Goal: Check status: Check status

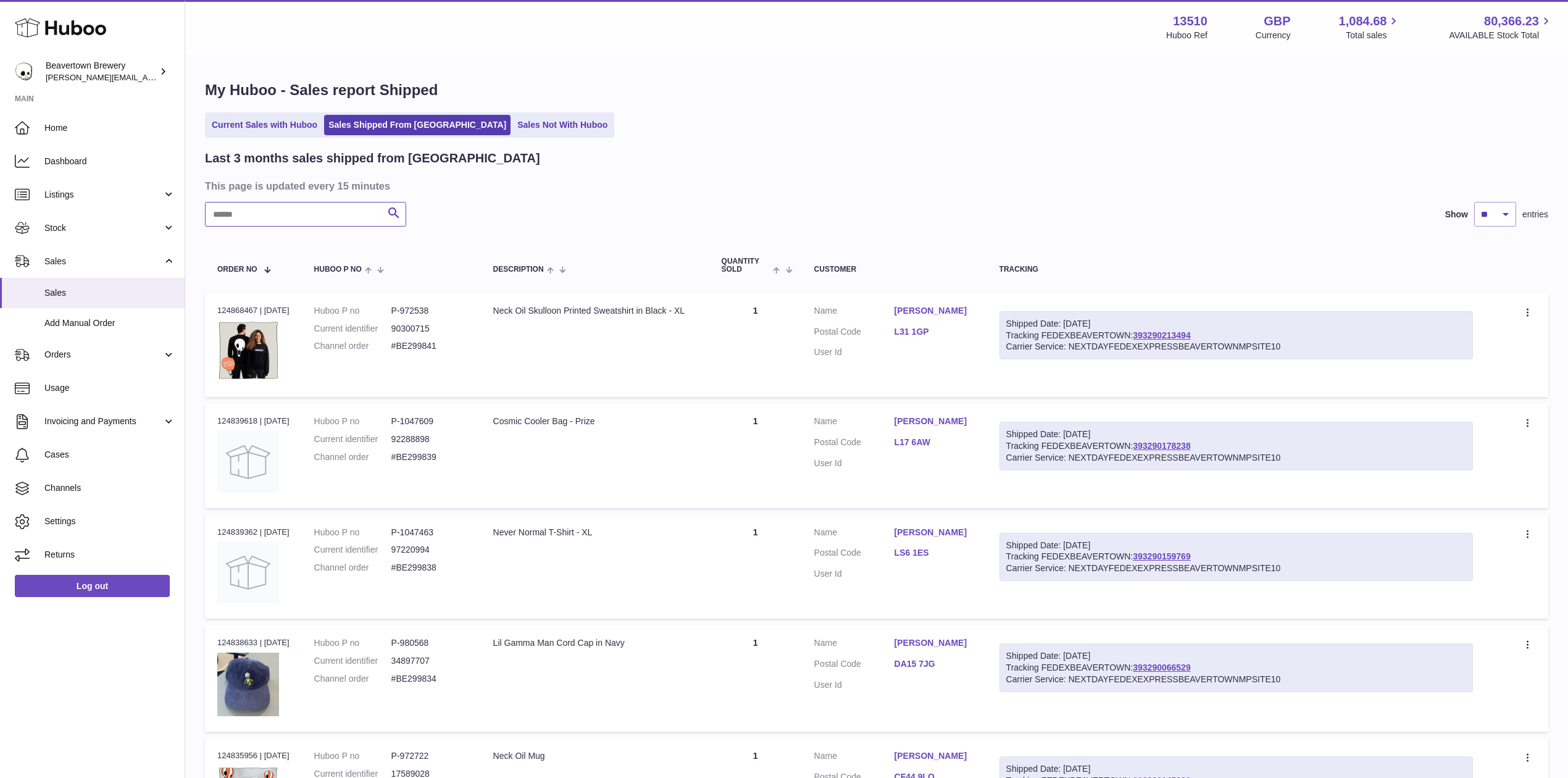
click at [280, 205] on input "text" at bounding box center [305, 214] width 201 height 25
paste input "*****"
type input "*****"
click at [59, 222] on span "Stock" at bounding box center [103, 228] width 118 height 12
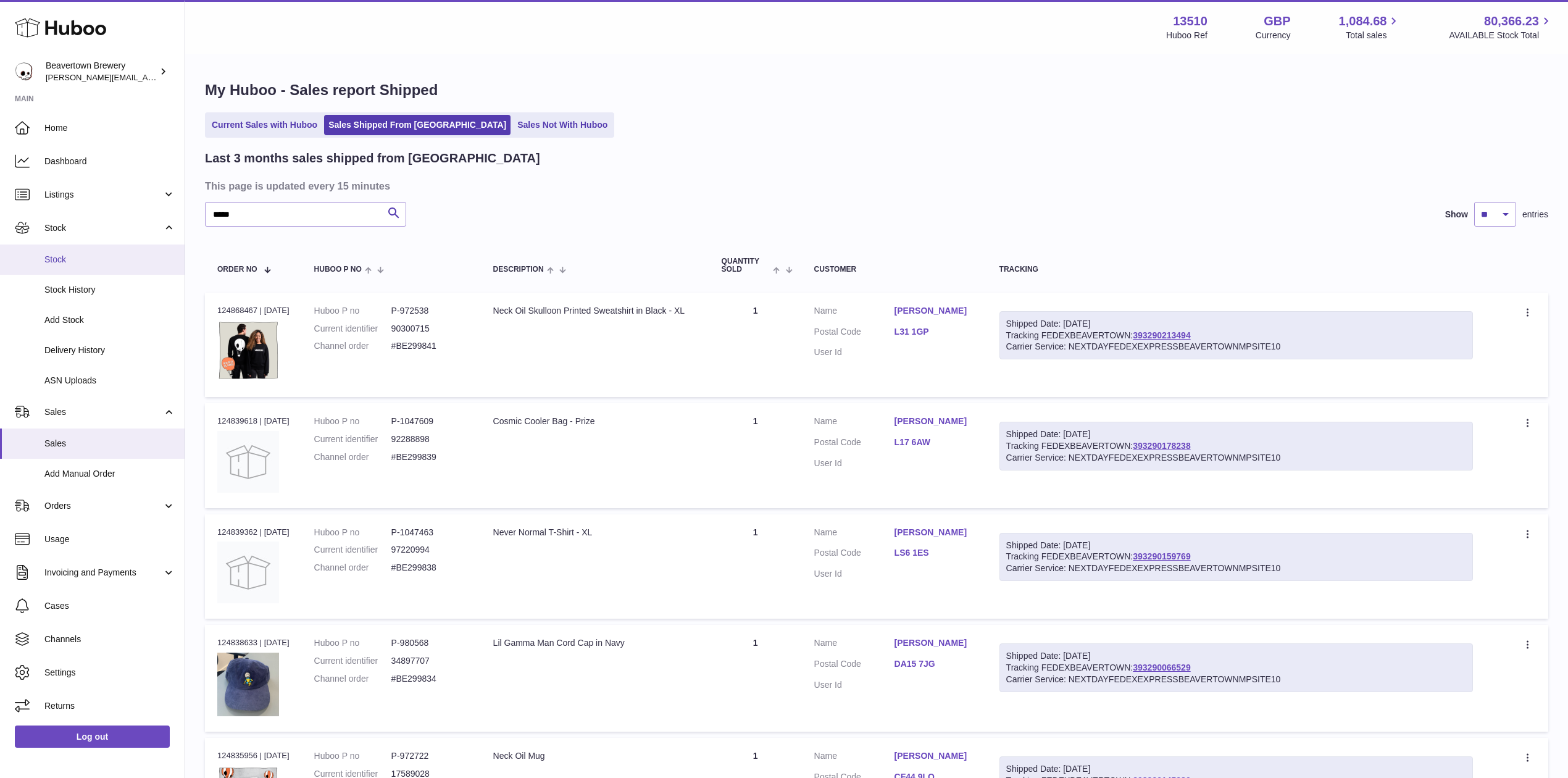
click at [72, 256] on span "Stock" at bounding box center [110, 259] width 131 height 12
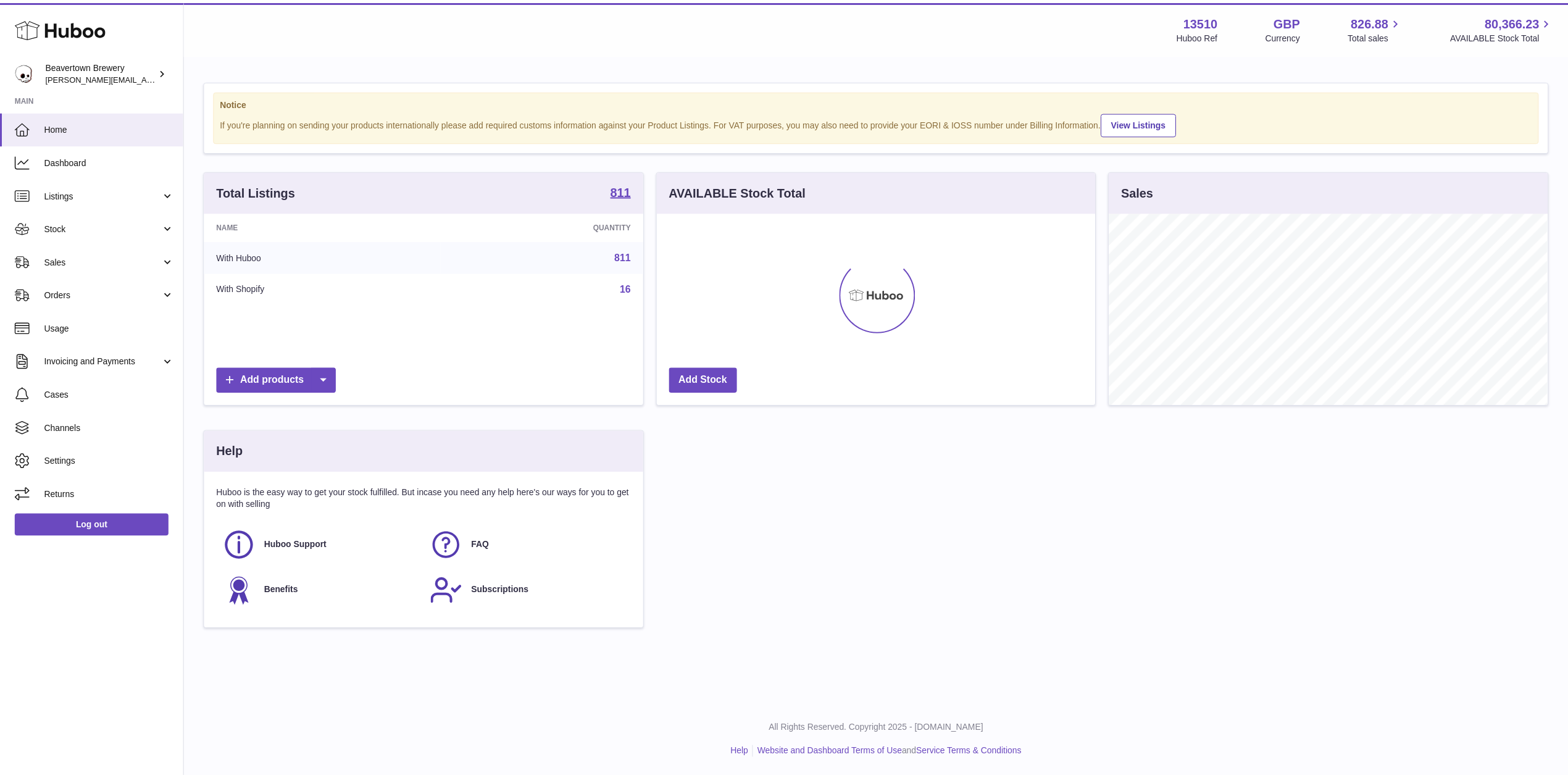
scroll to position [192, 442]
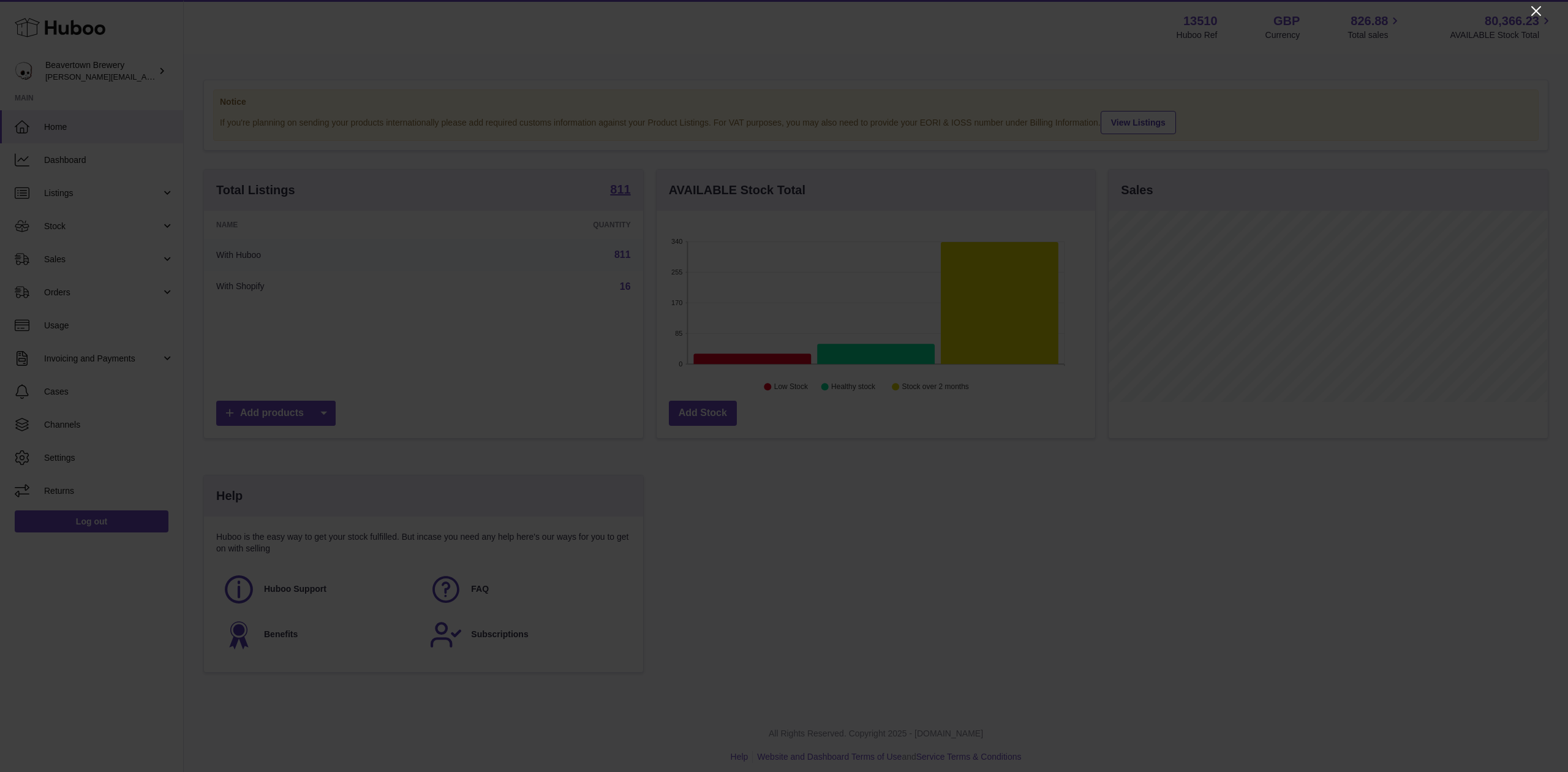
click at [1535, 6] on icon "Close" at bounding box center [1536, 11] width 15 height 15
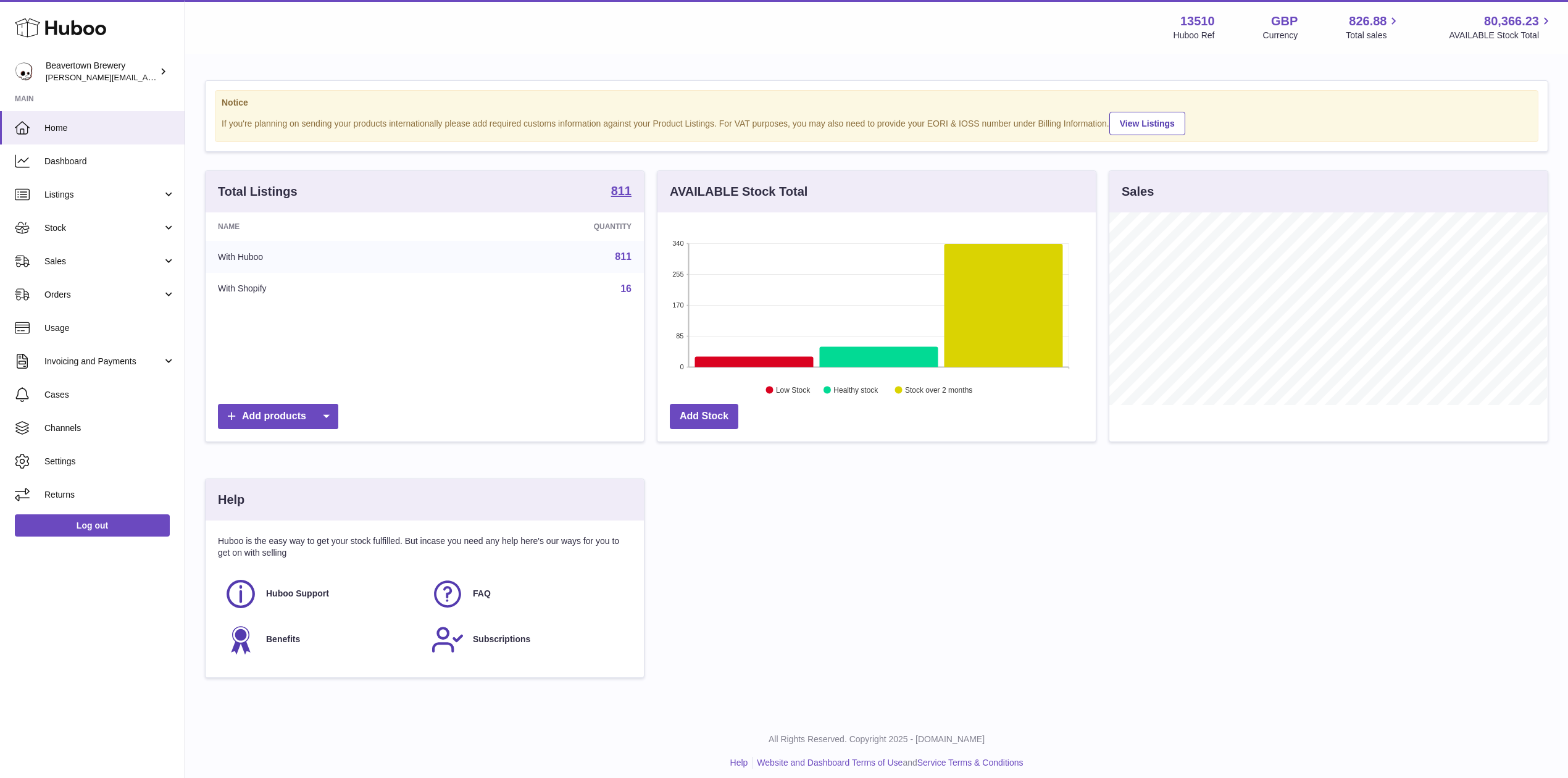
scroll to position [617195, 616801]
click at [79, 258] on span "Sales" at bounding box center [103, 261] width 118 height 12
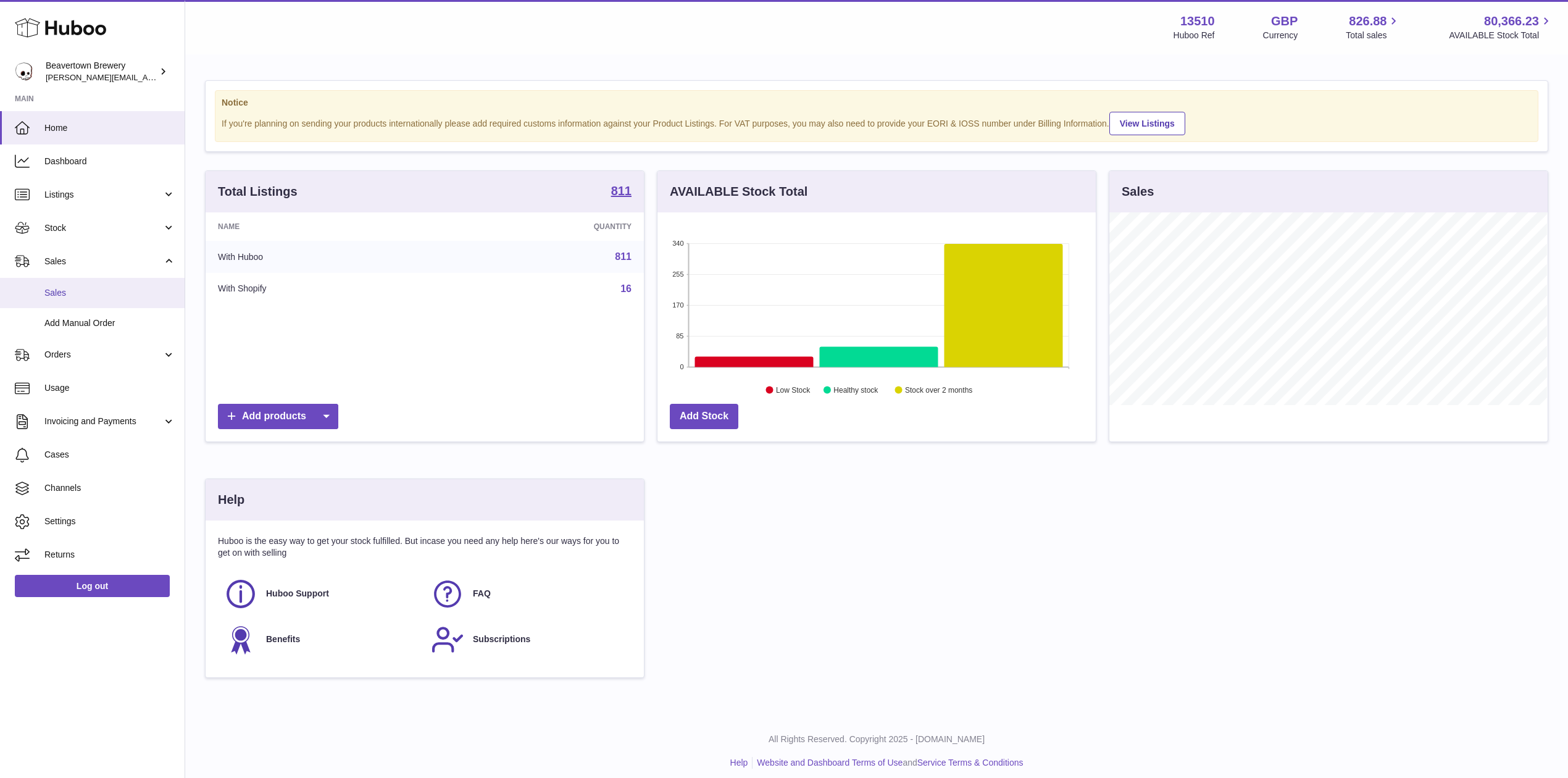
click at [78, 283] on link "Sales" at bounding box center [92, 293] width 184 height 30
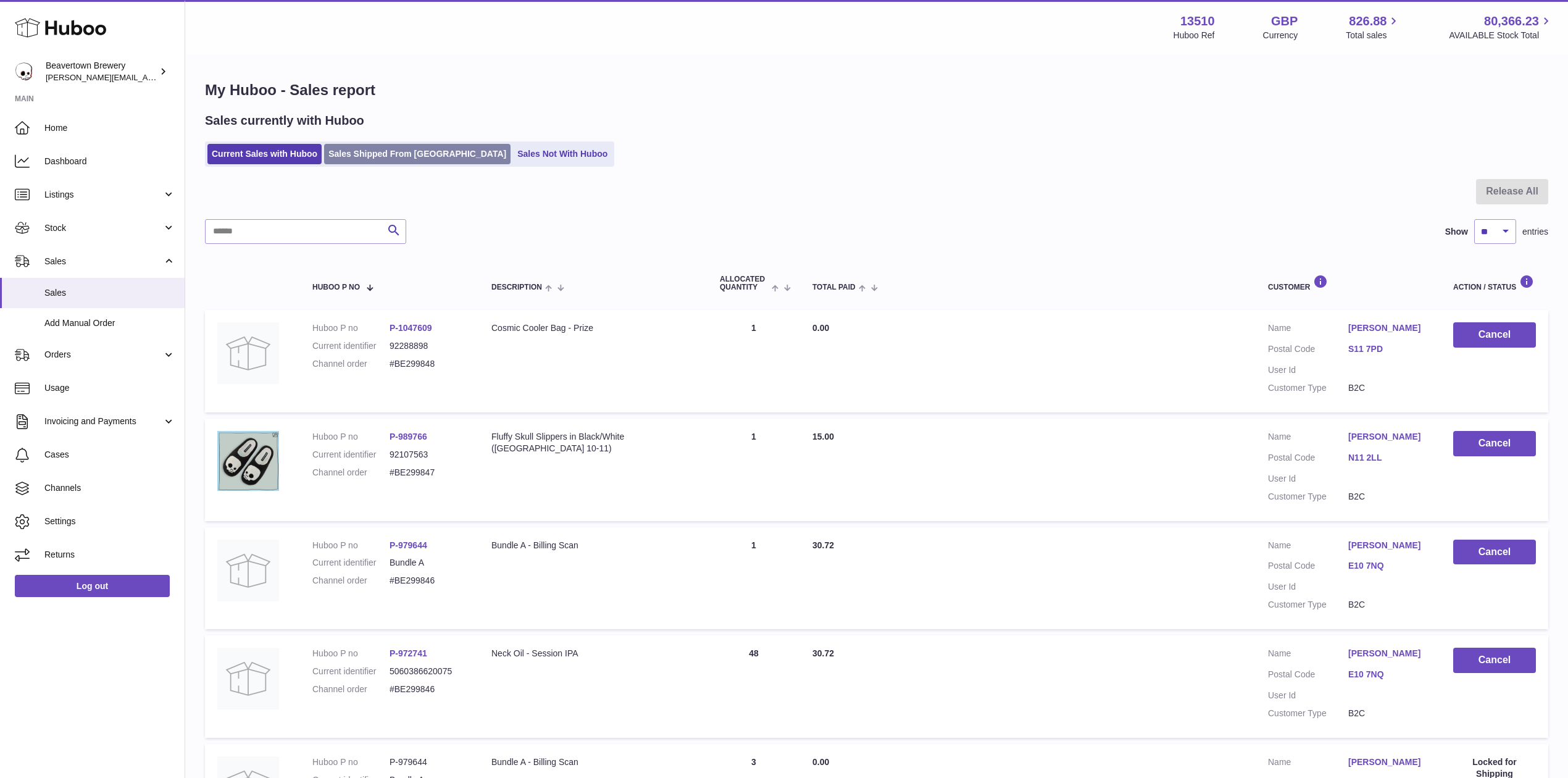
click at [373, 158] on link "Sales Shipped From [GEOGRAPHIC_DATA]" at bounding box center [417, 153] width 186 height 20
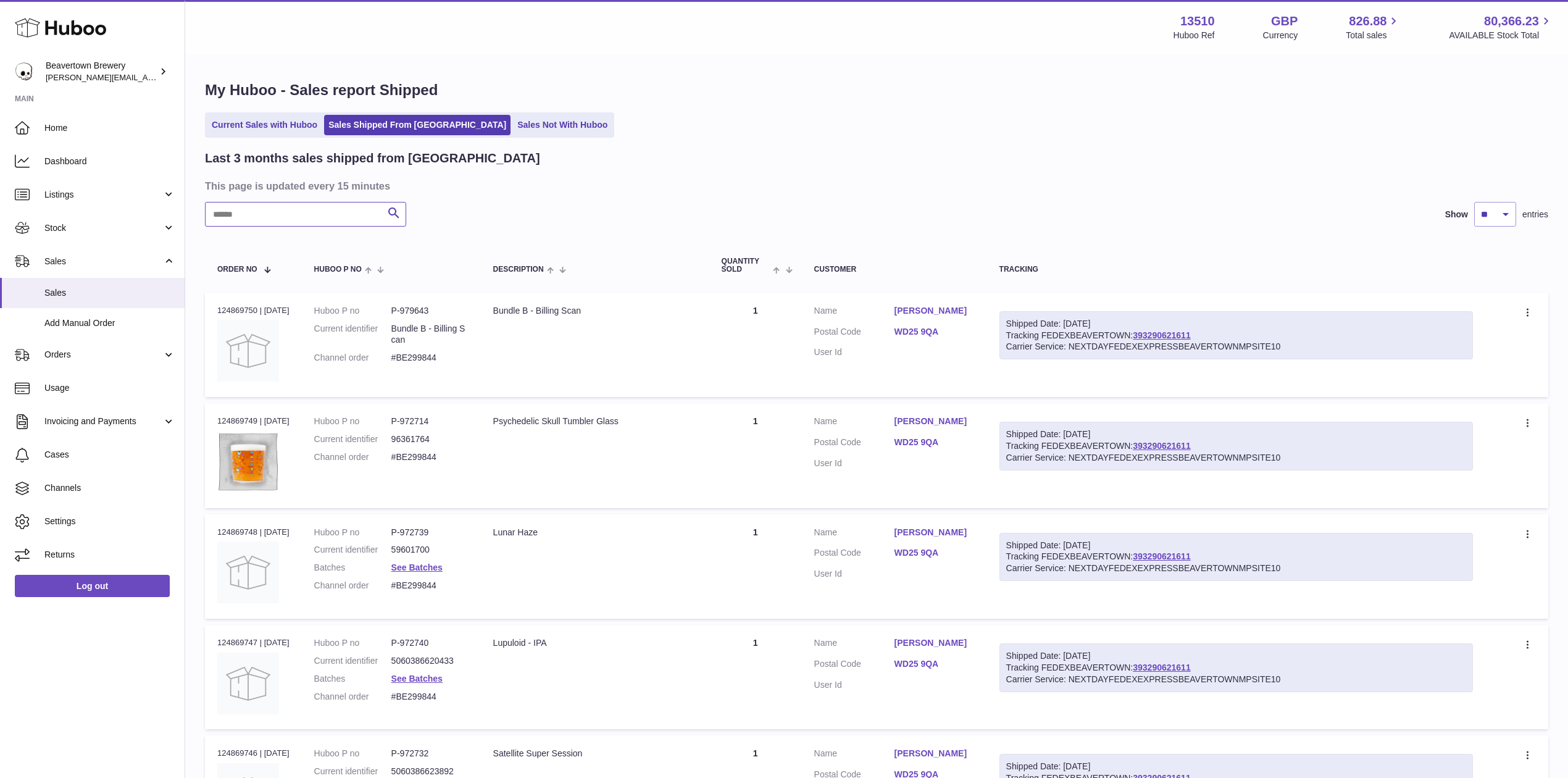
click at [324, 221] on input "text" at bounding box center [305, 214] width 201 height 25
paste input "*****"
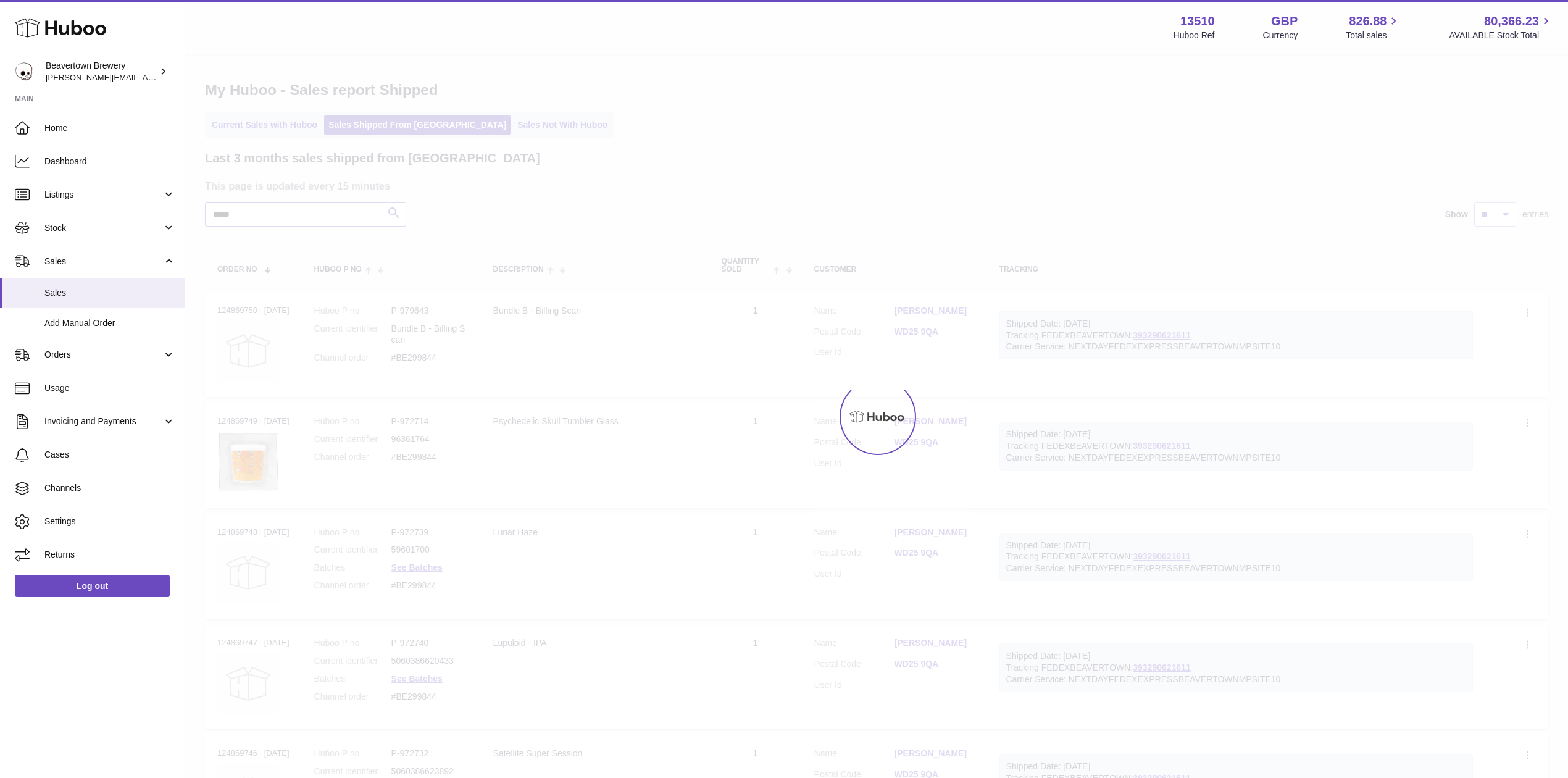
type input "*****"
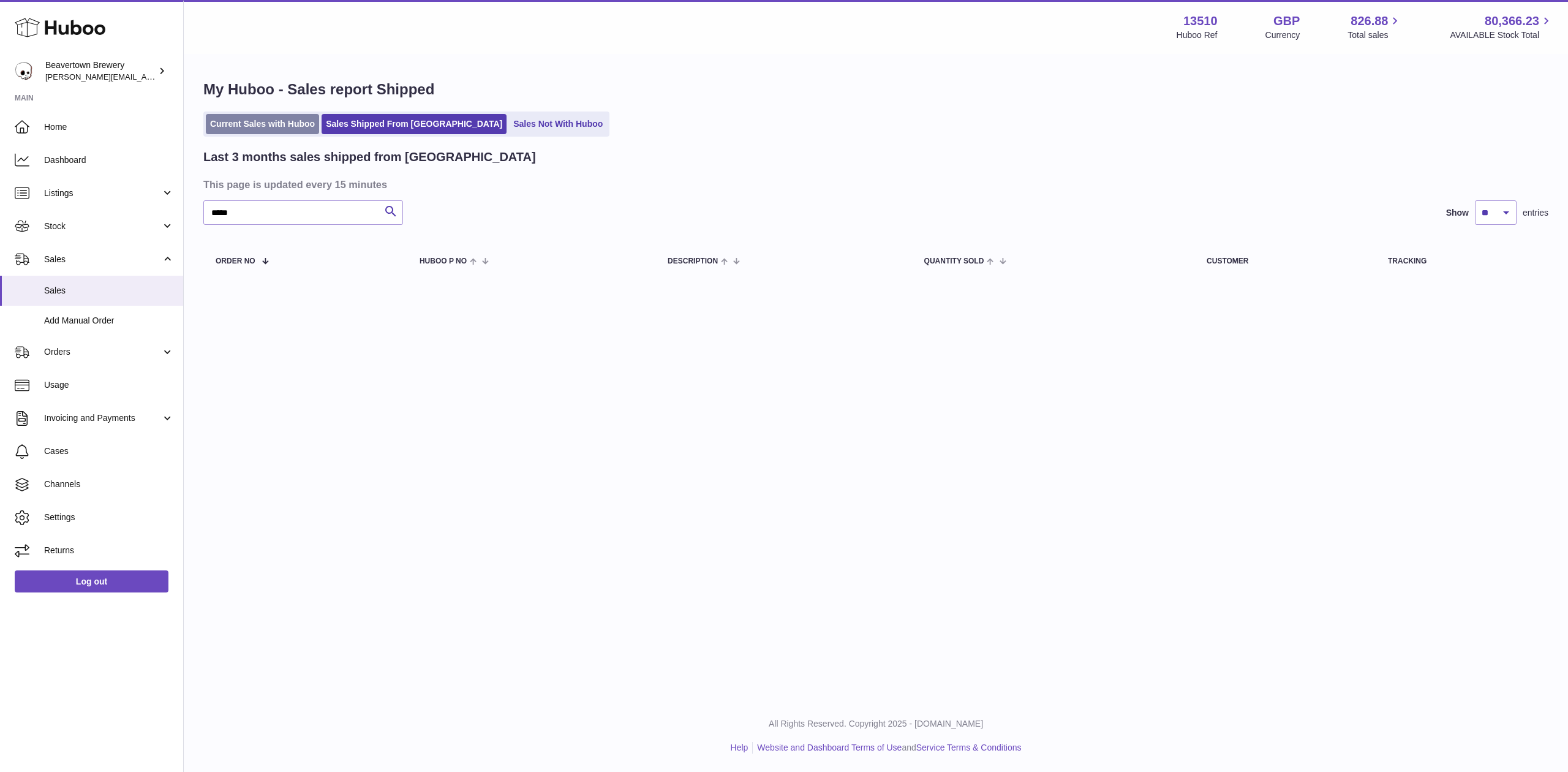
click at [294, 120] on link "Current Sales with Huboo" at bounding box center [262, 124] width 114 height 20
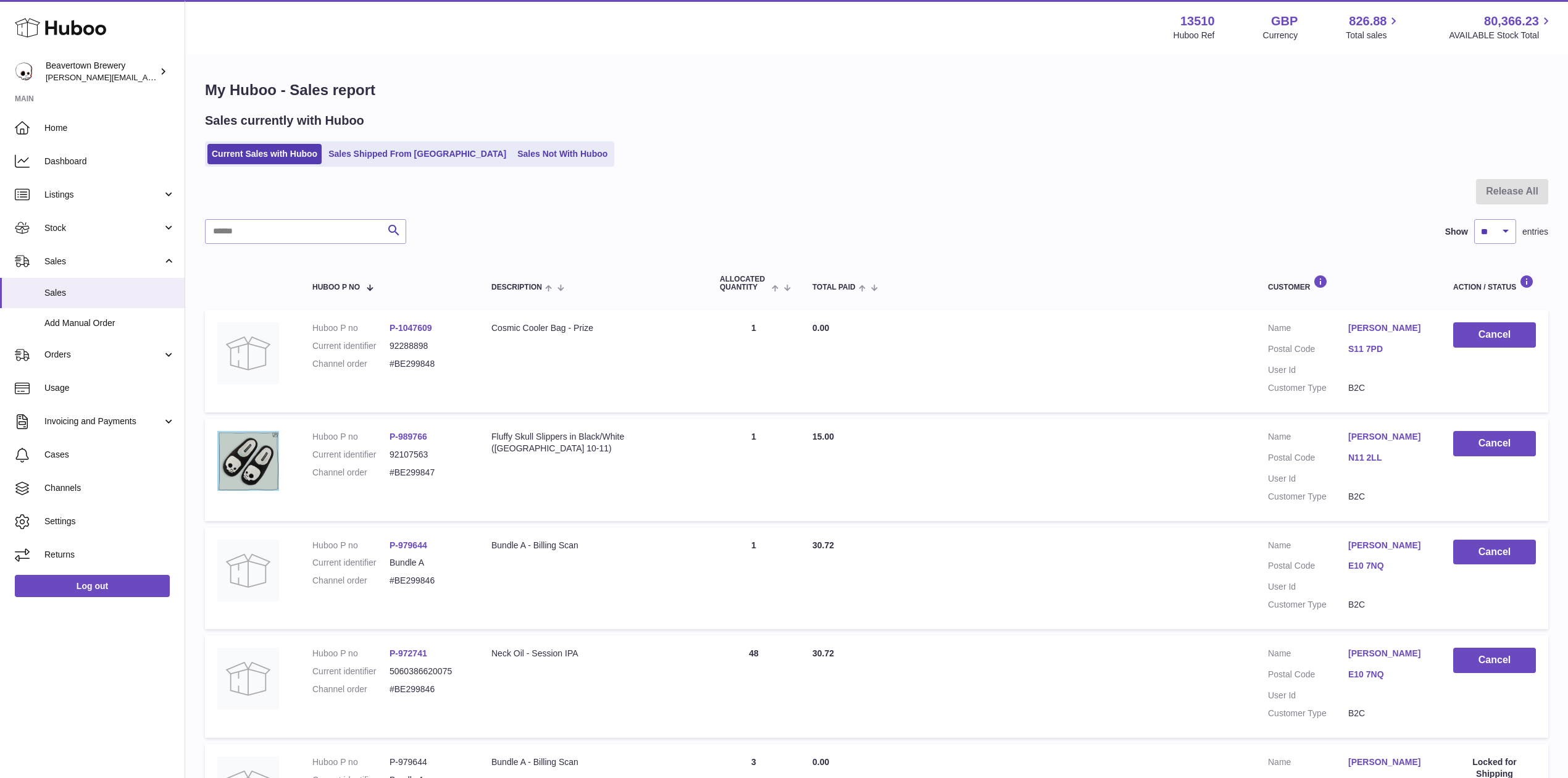
click at [428, 139] on div "Sales currently with Huboo Current Sales with Huboo Sales Shipped From Huboo Sa…" at bounding box center [876, 140] width 1343 height 54
click at [513, 150] on link "Sales Not With Huboo" at bounding box center [562, 153] width 99 height 20
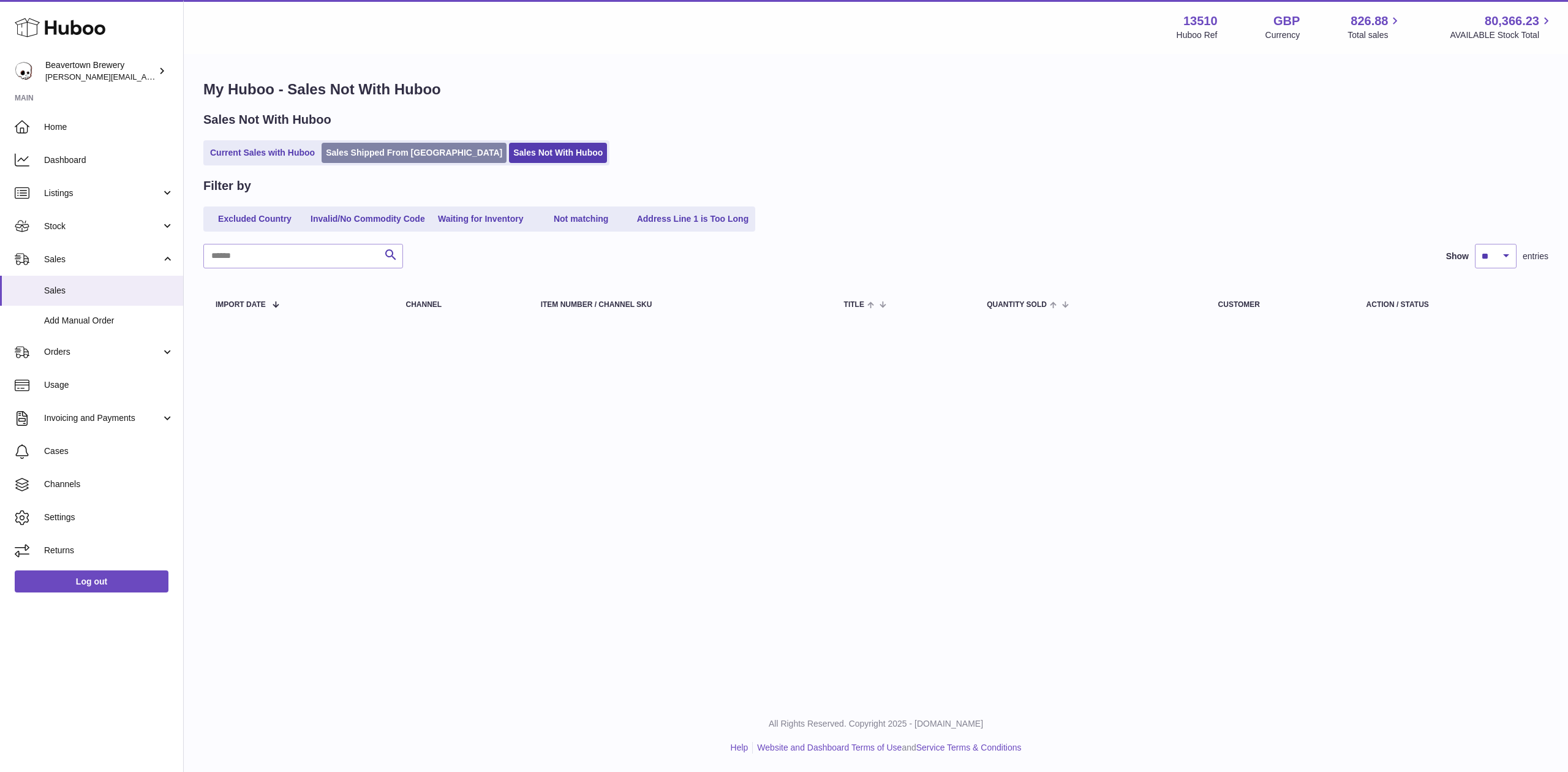
click at [446, 150] on link "Sales Shipped From [GEOGRAPHIC_DATA]" at bounding box center [414, 152] width 185 height 20
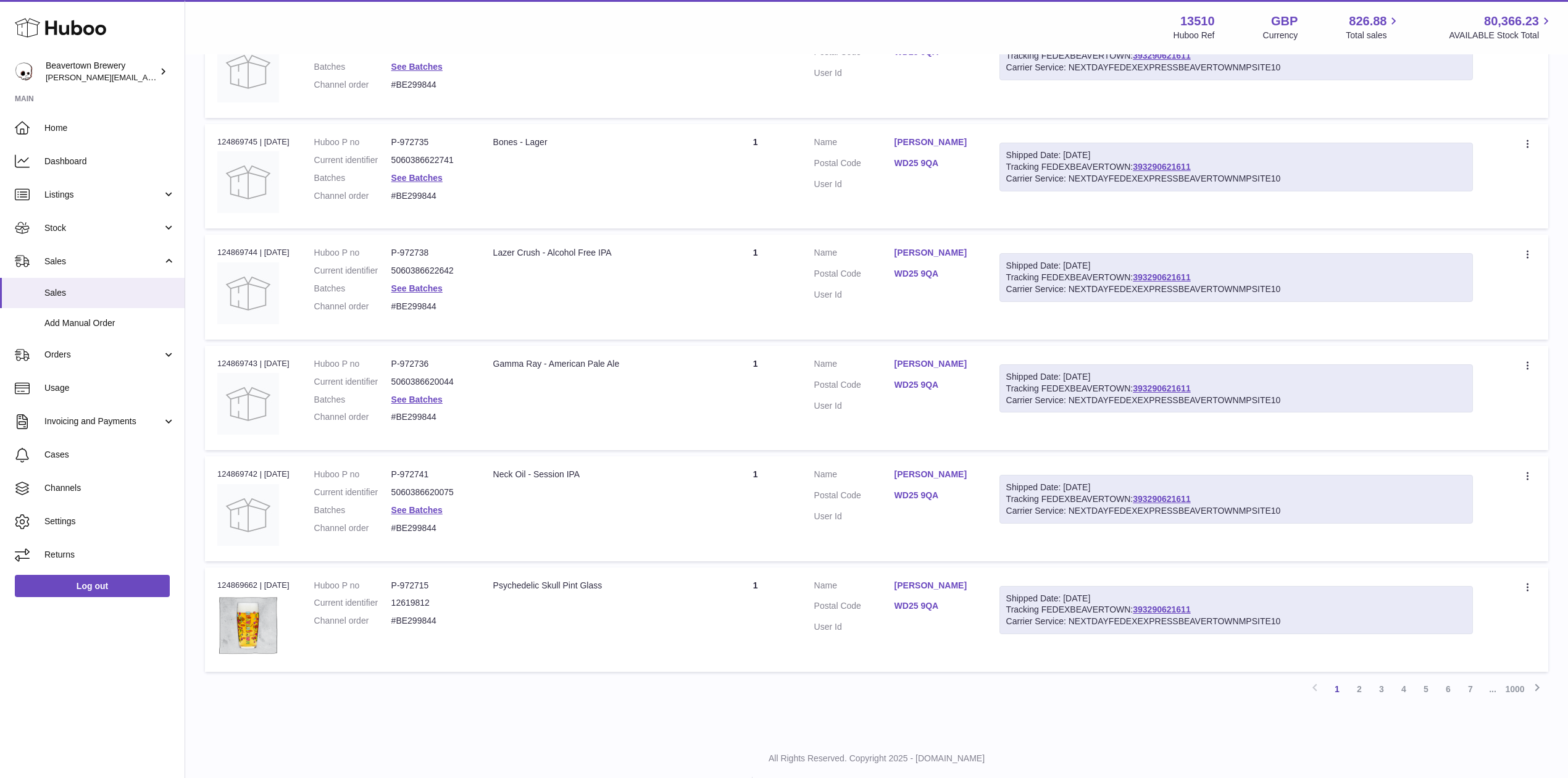
scroll to position [751, 0]
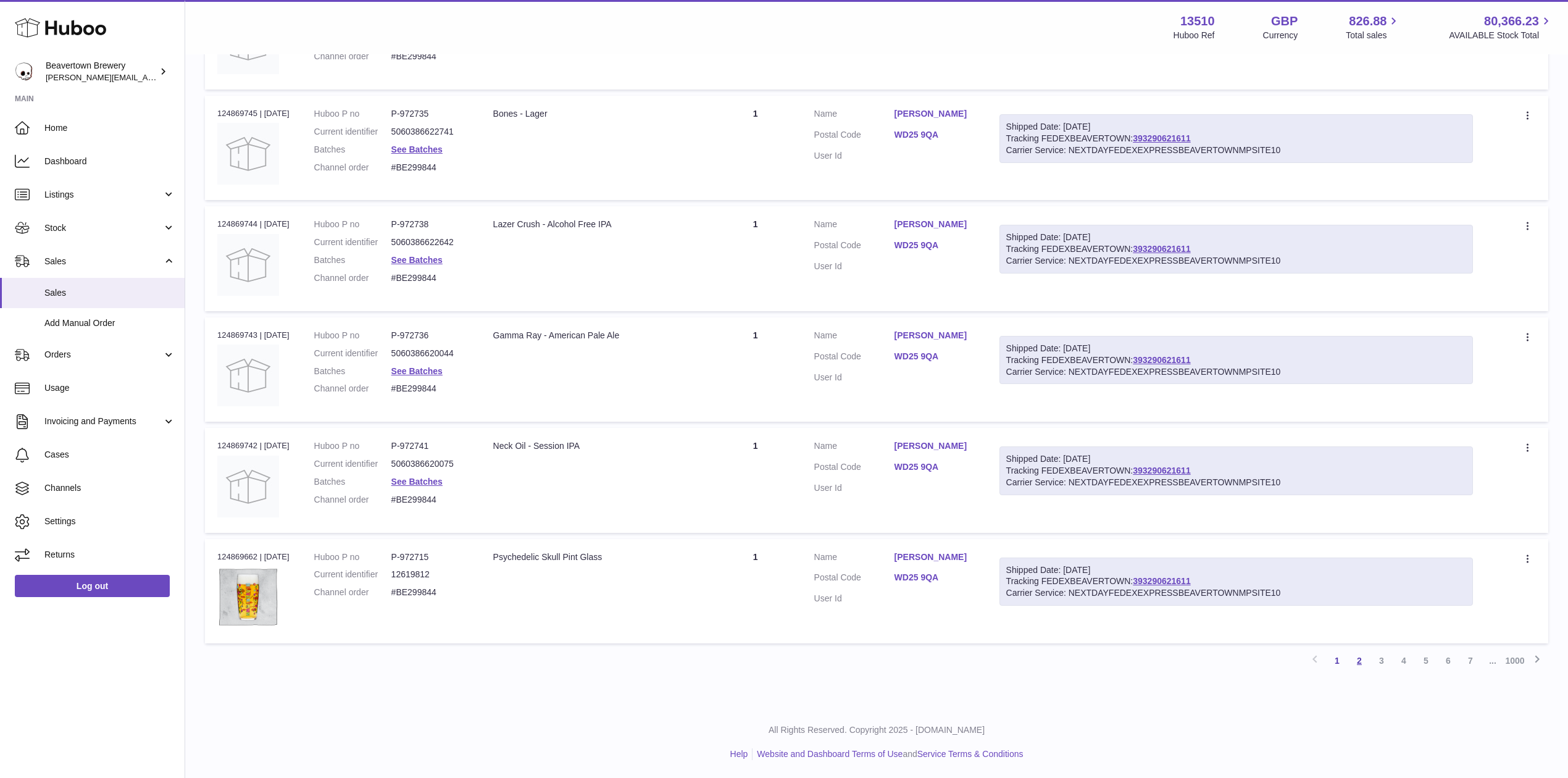
click at [1353, 654] on link "2" at bounding box center [1359, 660] width 22 height 22
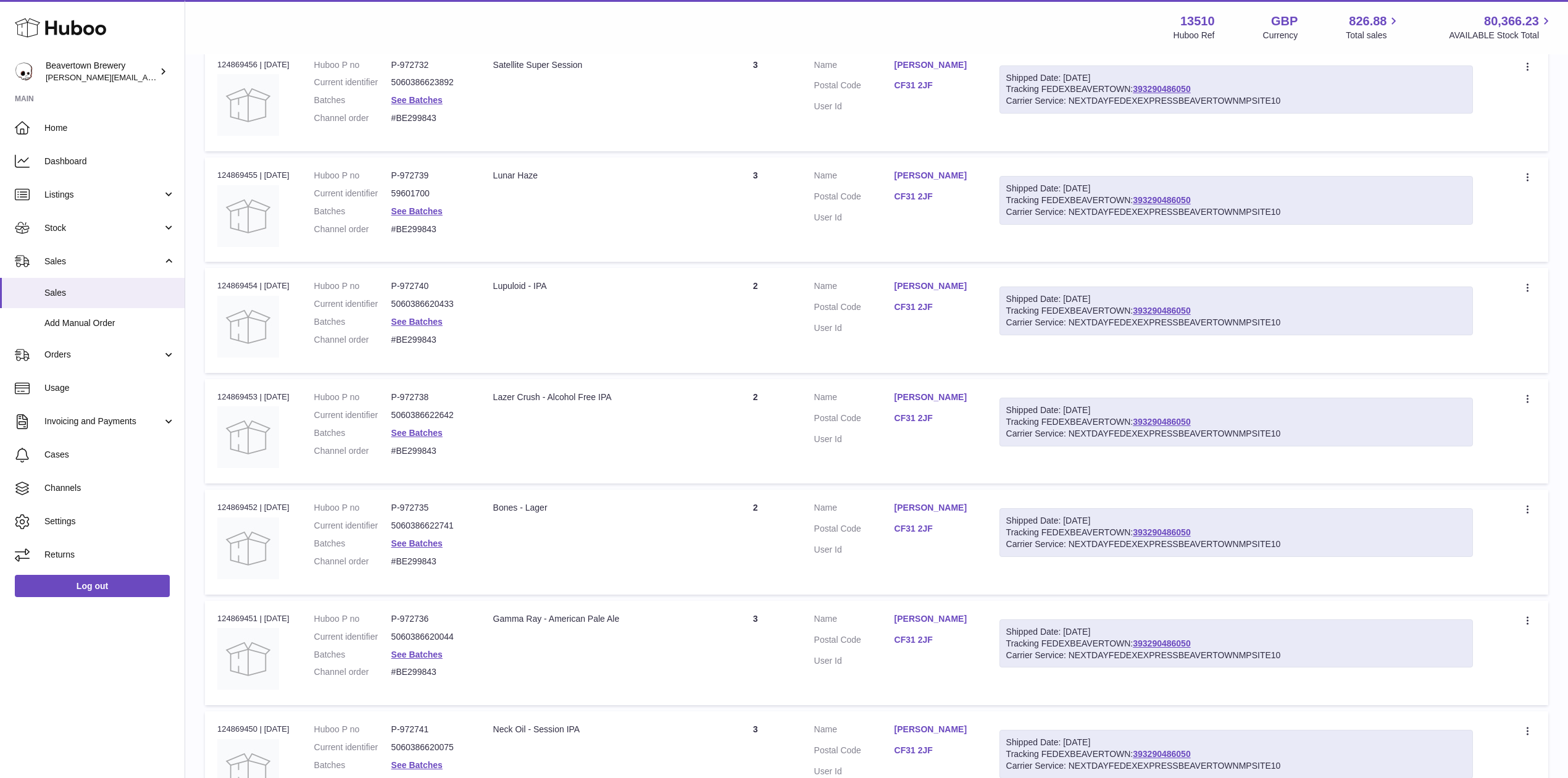
scroll to position [751, 0]
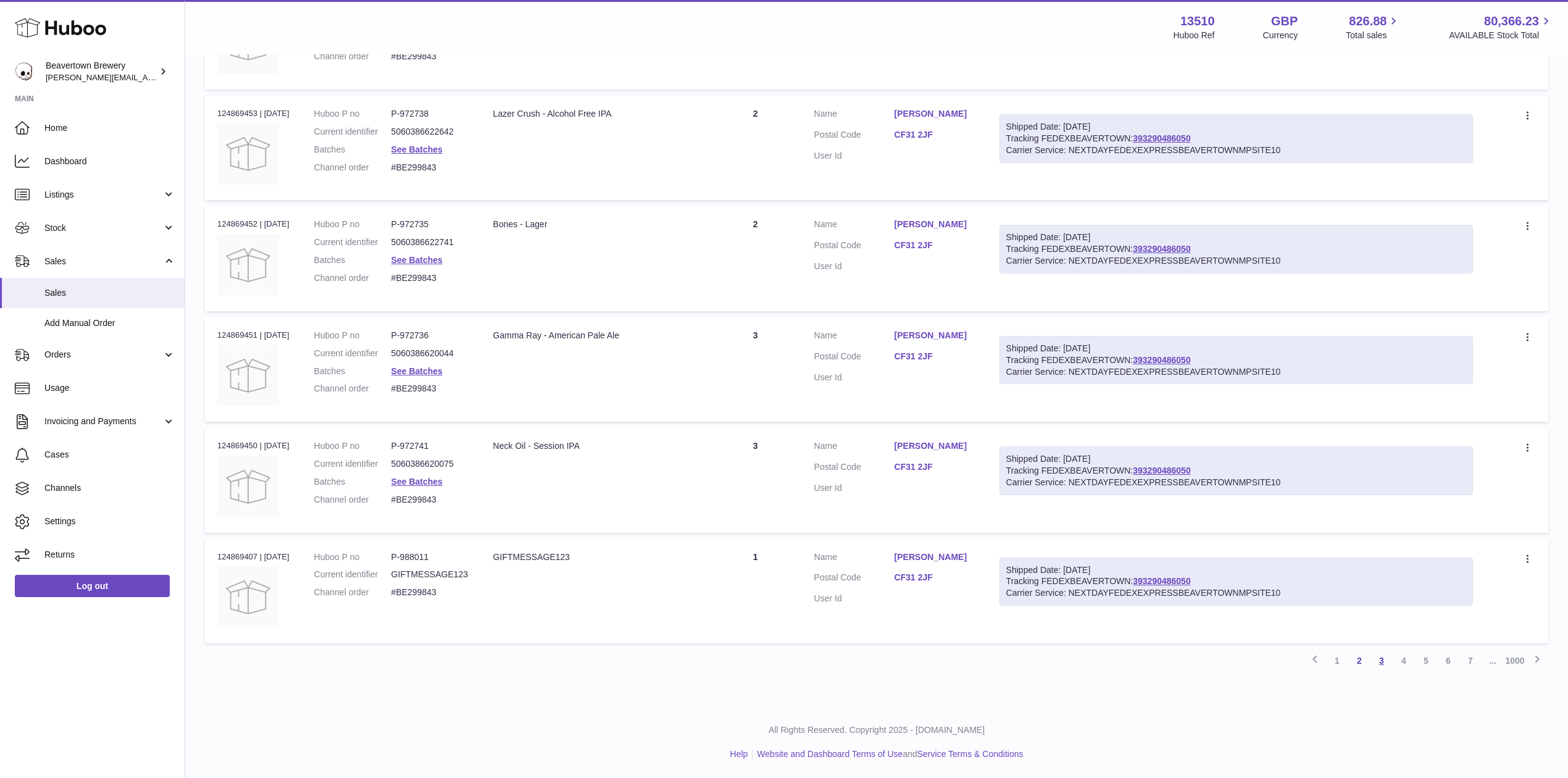
click at [1384, 655] on link "3" at bounding box center [1381, 660] width 22 height 22
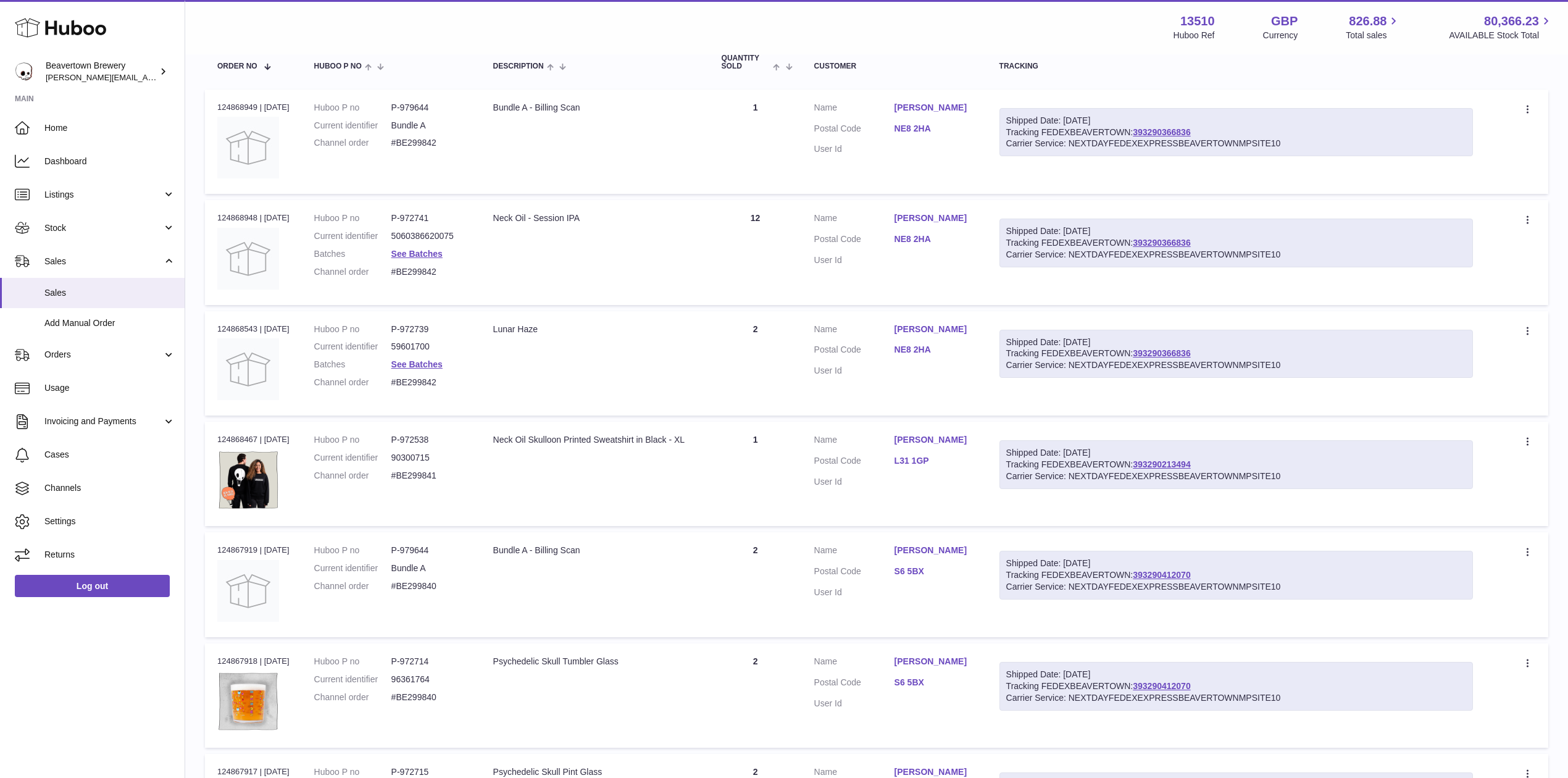
scroll to position [92, 0]
